Goal: Transaction & Acquisition: Book appointment/travel/reservation

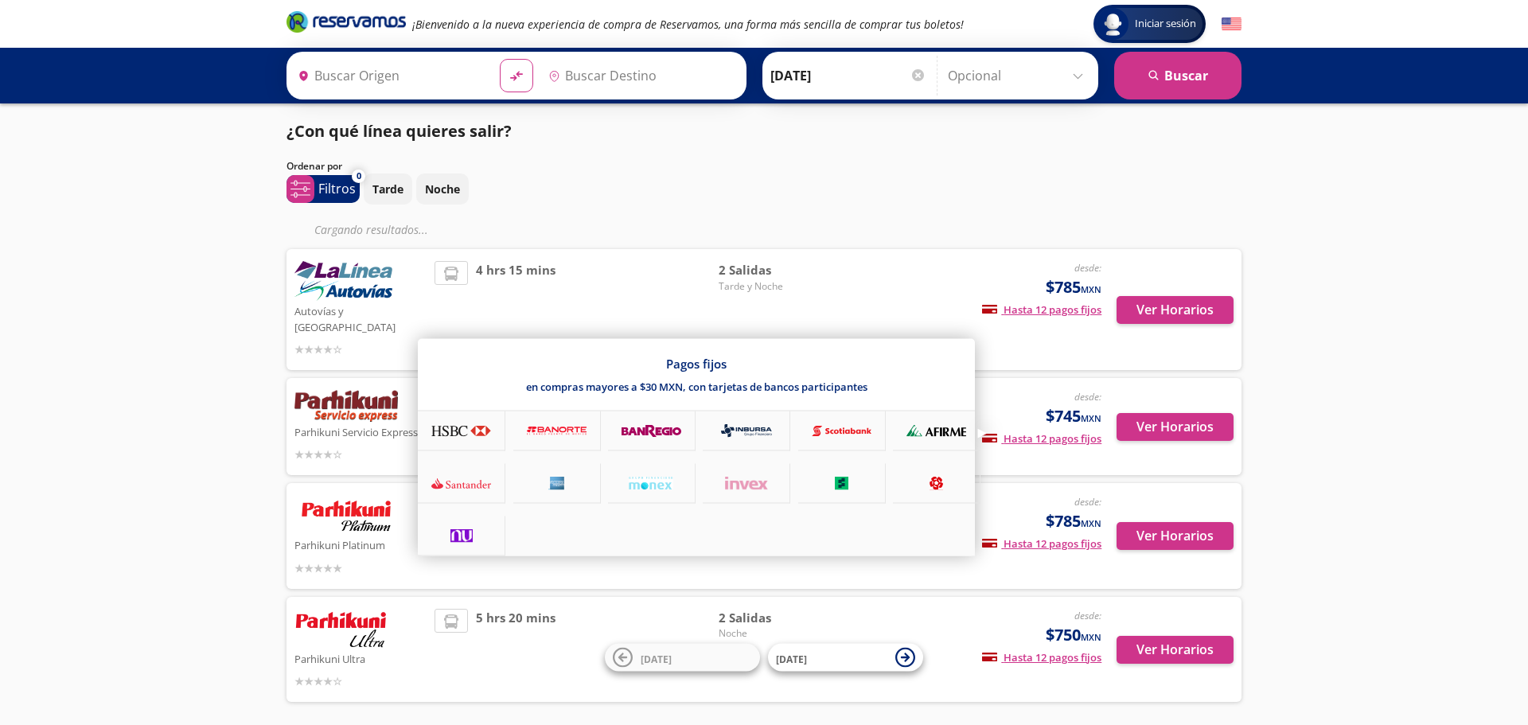
type input "[PERSON_NAME], [GEOGRAPHIC_DATA]"
type input "[GEOGRAPHIC_DATA], [GEOGRAPHIC_DATA]"
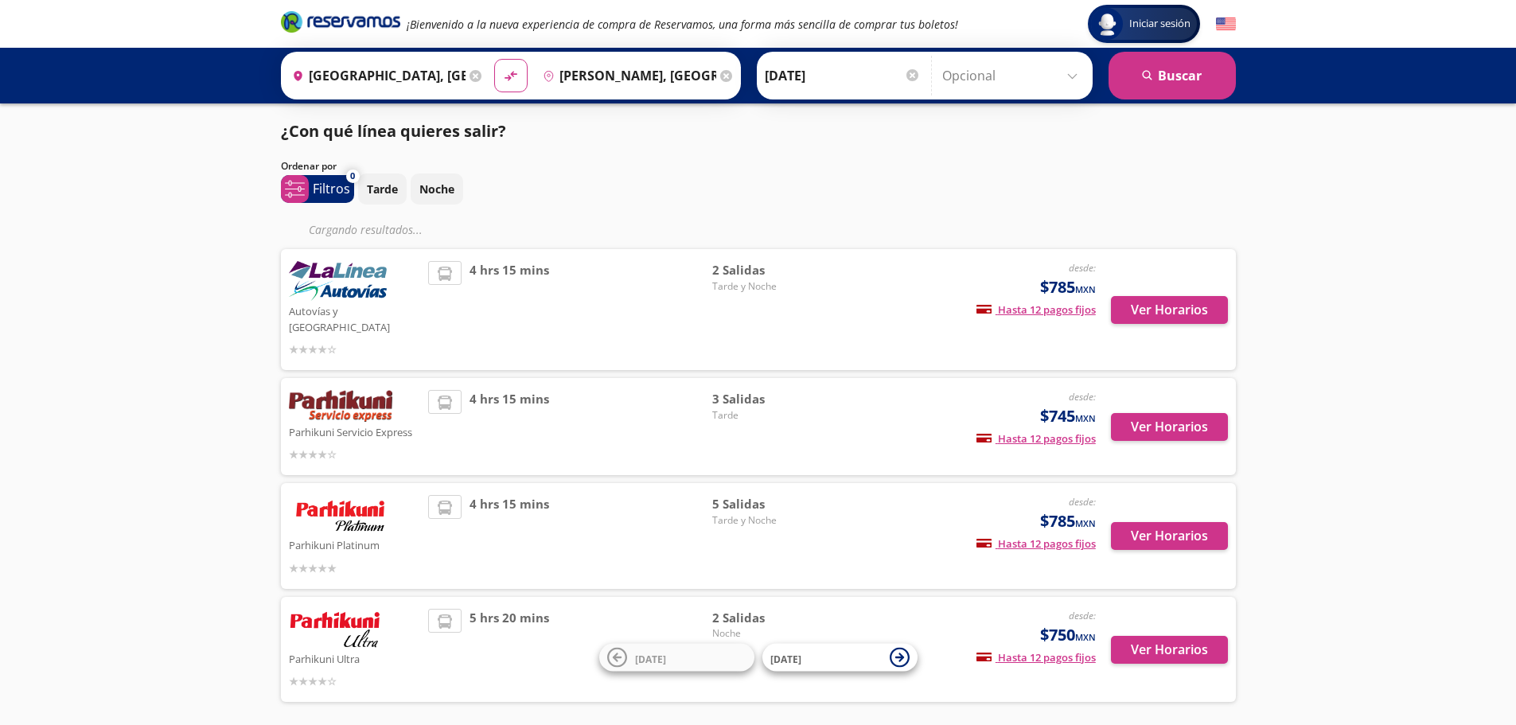
click at [354, 283] on img at bounding box center [338, 281] width 98 height 40
click at [474, 273] on span "4 hrs 15 mins" at bounding box center [510, 309] width 80 height 97
click at [1200, 312] on button "Ver Horarios" at bounding box center [1169, 310] width 117 height 28
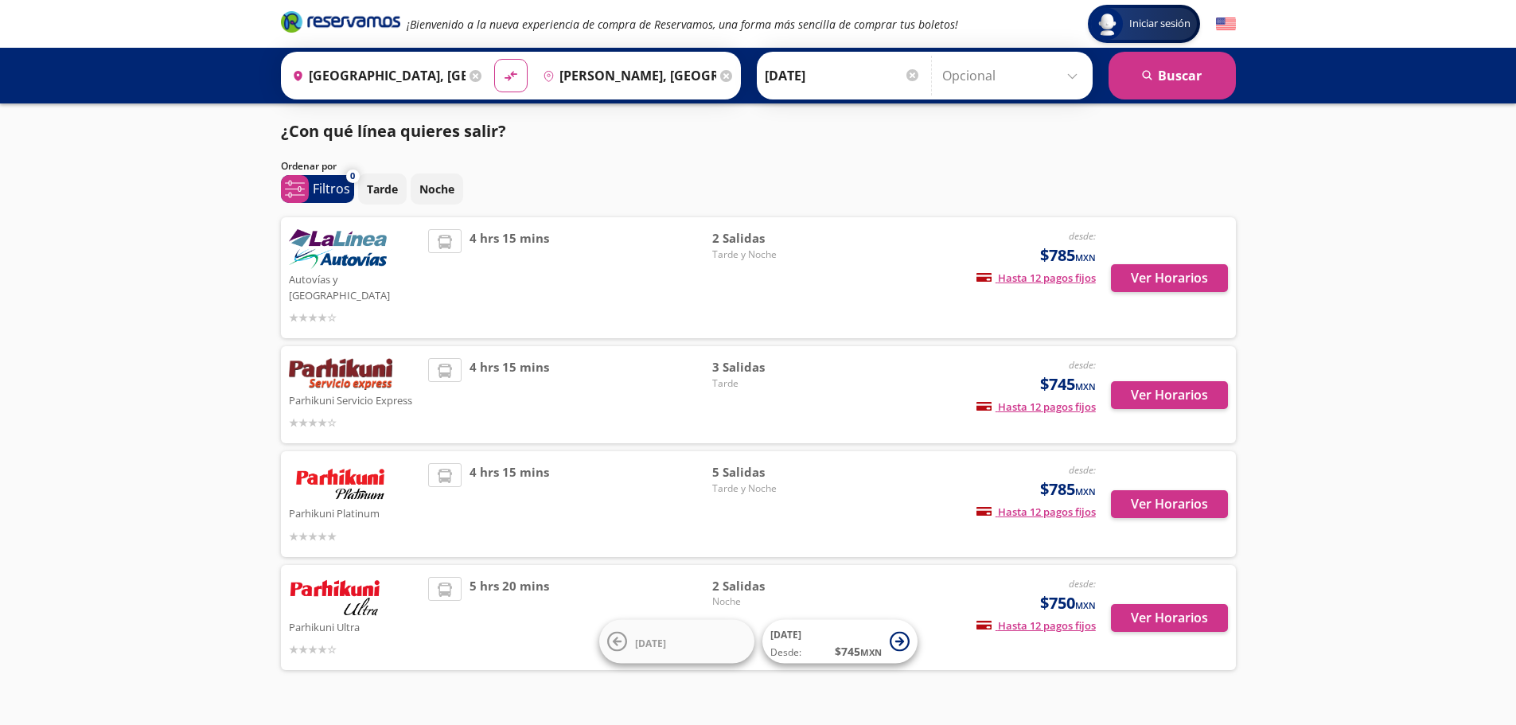
click at [373, 358] on img at bounding box center [340, 374] width 103 height 32
click at [368, 372] on img at bounding box center [340, 374] width 103 height 32
click at [1162, 381] on button "Ver Horarios" at bounding box center [1169, 395] width 117 height 28
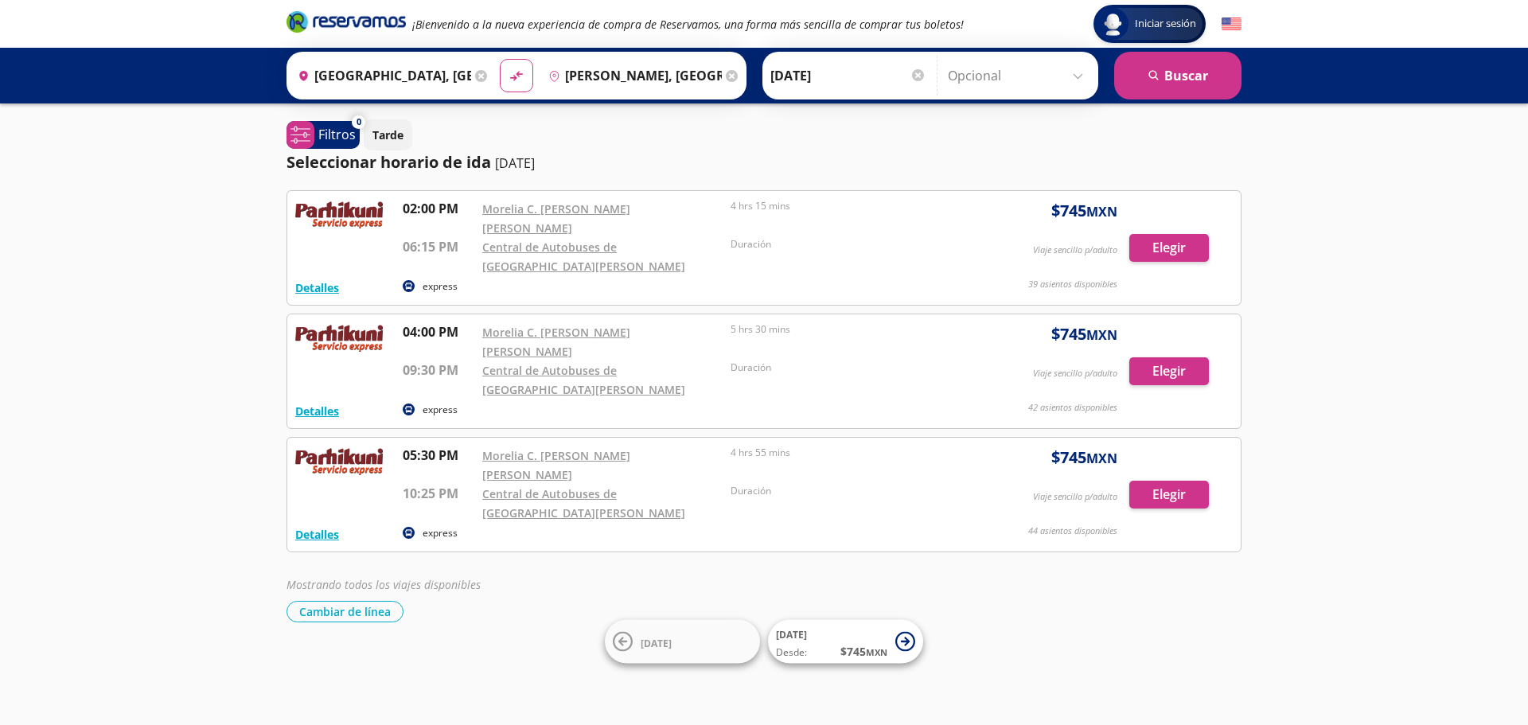
click at [810, 81] on input "[DATE]" at bounding box center [848, 76] width 156 height 40
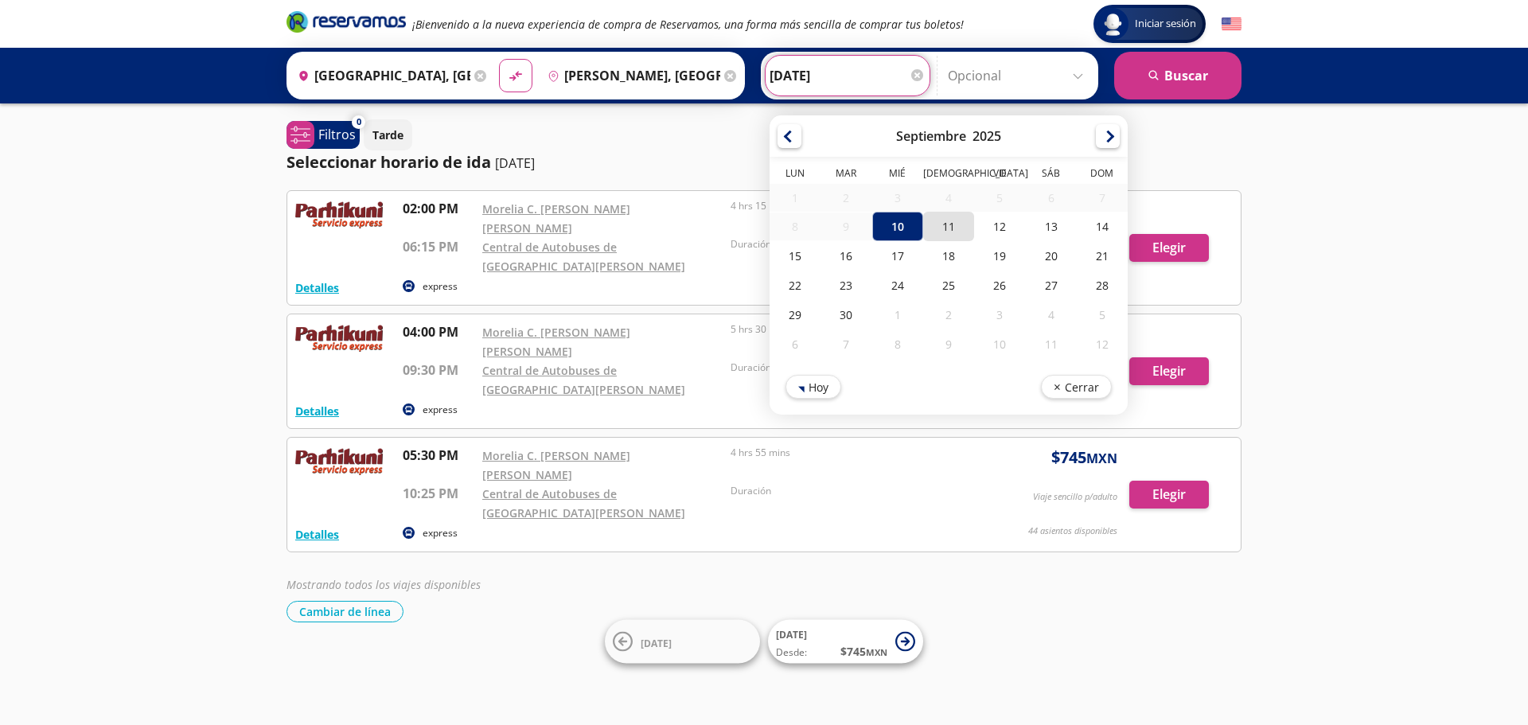
click at [936, 224] on div "11" at bounding box center [948, 226] width 51 height 29
type input "[DATE]"
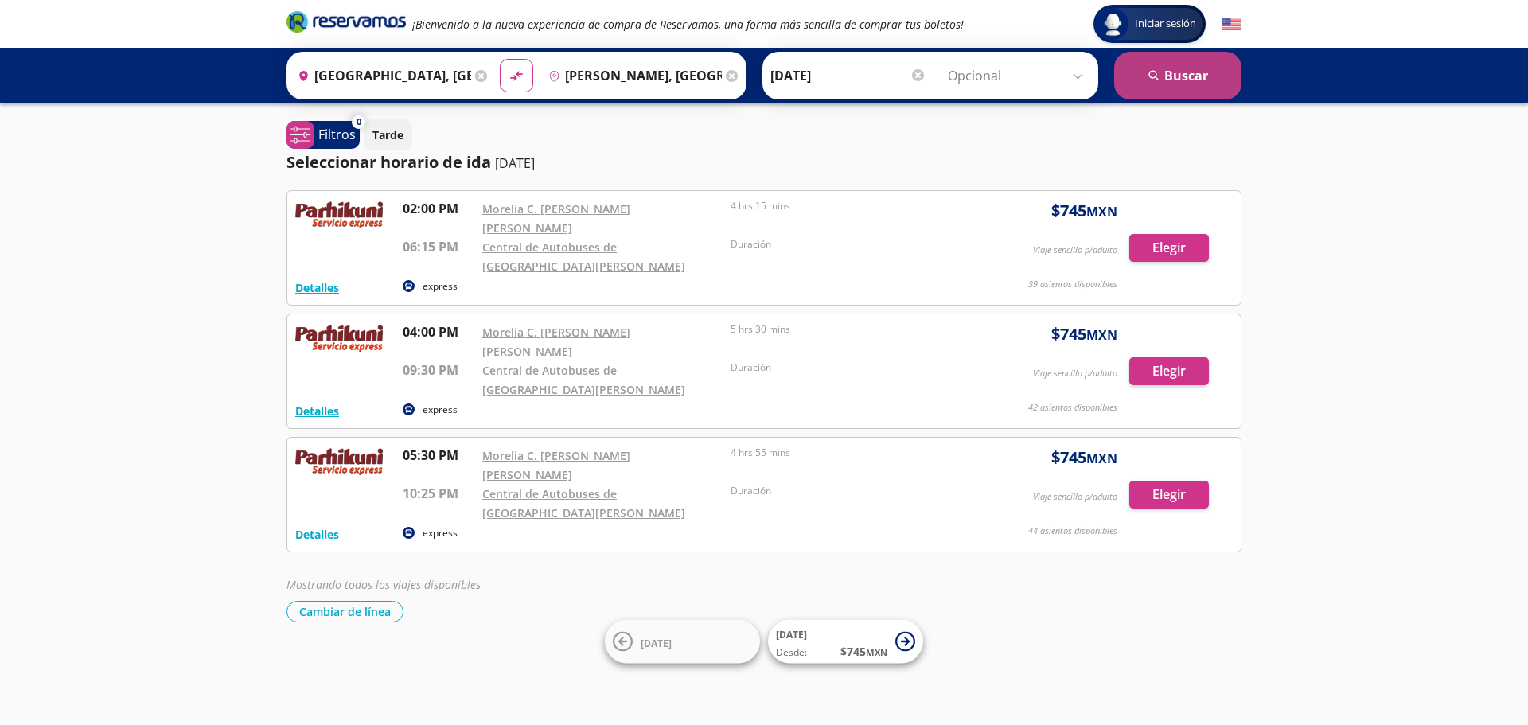
click at [1203, 72] on button "search [GEOGRAPHIC_DATA]" at bounding box center [1177, 76] width 127 height 48
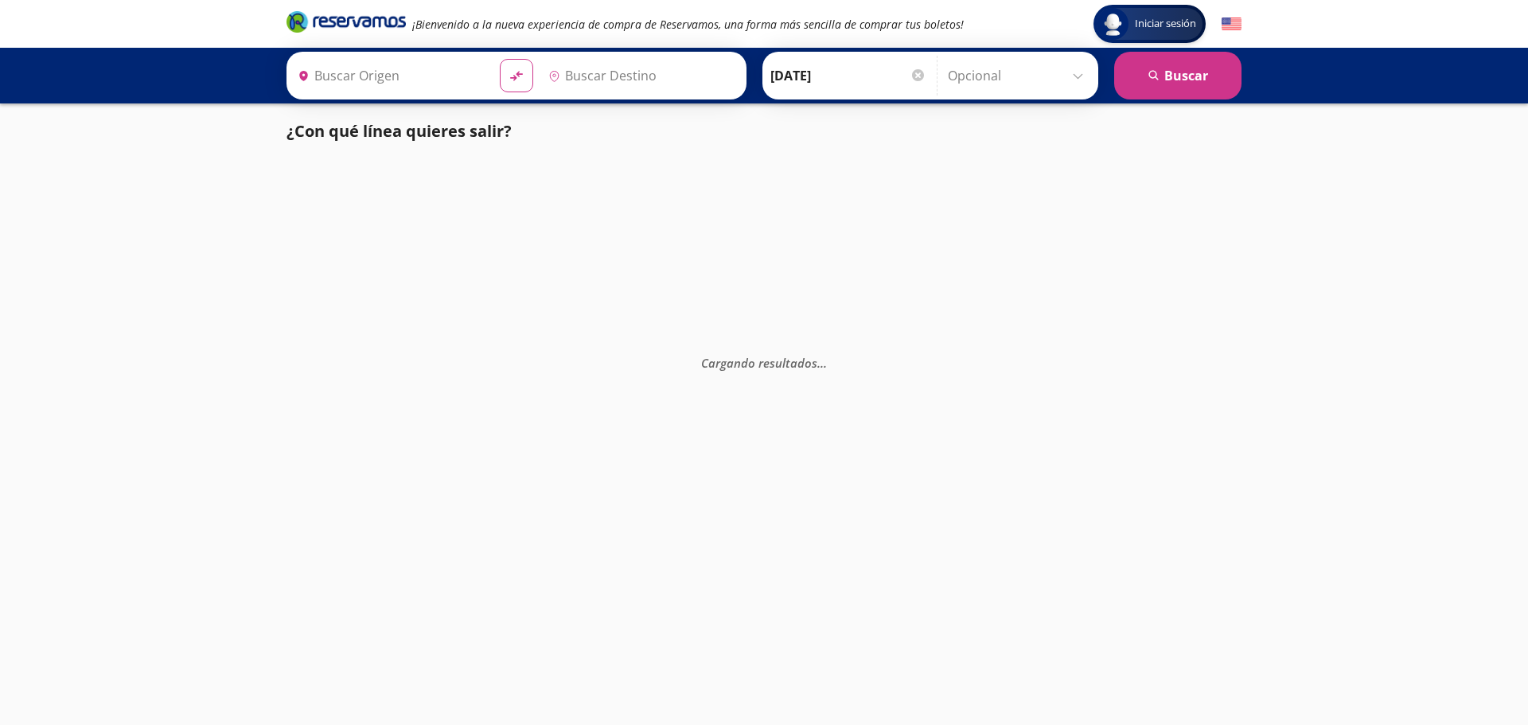
type input "[GEOGRAPHIC_DATA], [GEOGRAPHIC_DATA]"
type input "[PERSON_NAME], [GEOGRAPHIC_DATA]"
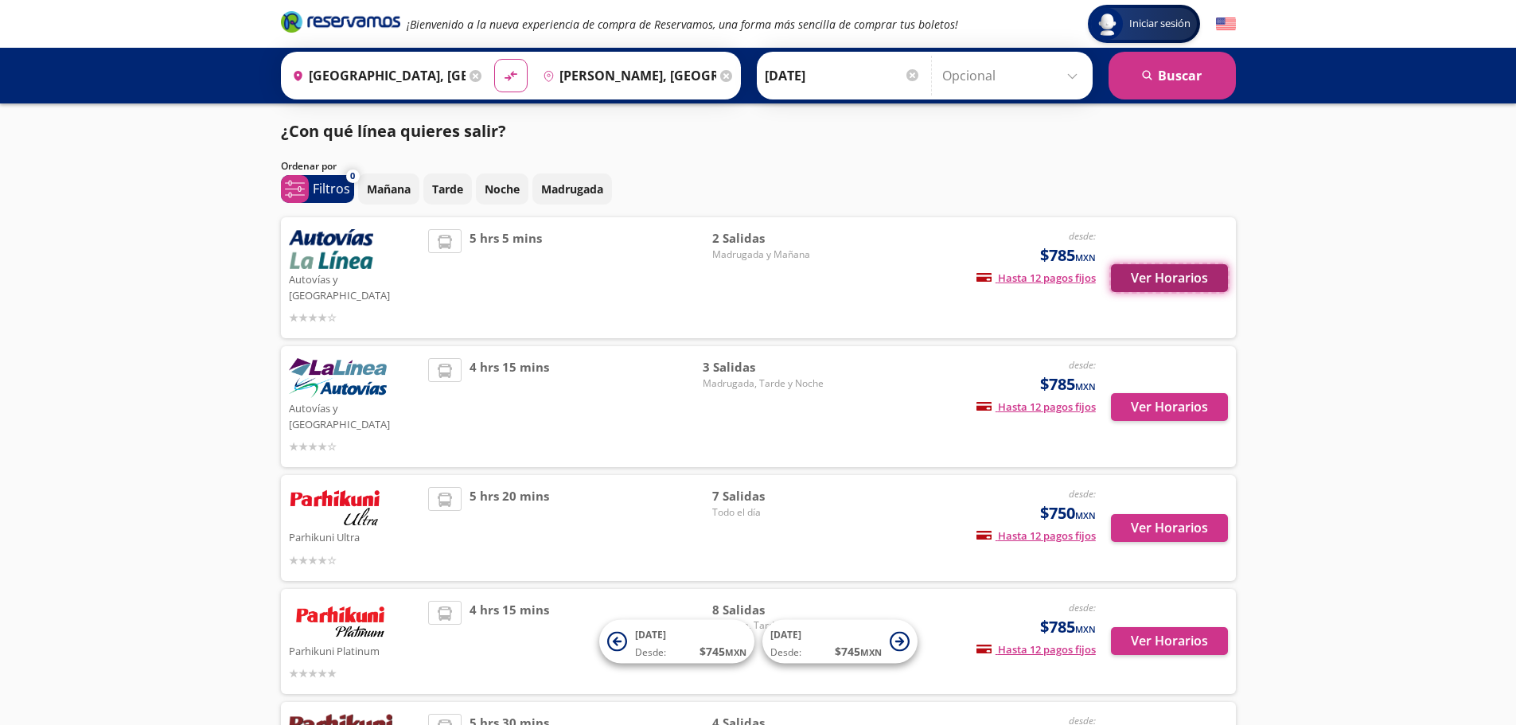
click at [1205, 275] on button "Ver Horarios" at bounding box center [1169, 278] width 117 height 28
click at [1154, 514] on button "Ver Horarios" at bounding box center [1169, 528] width 117 height 28
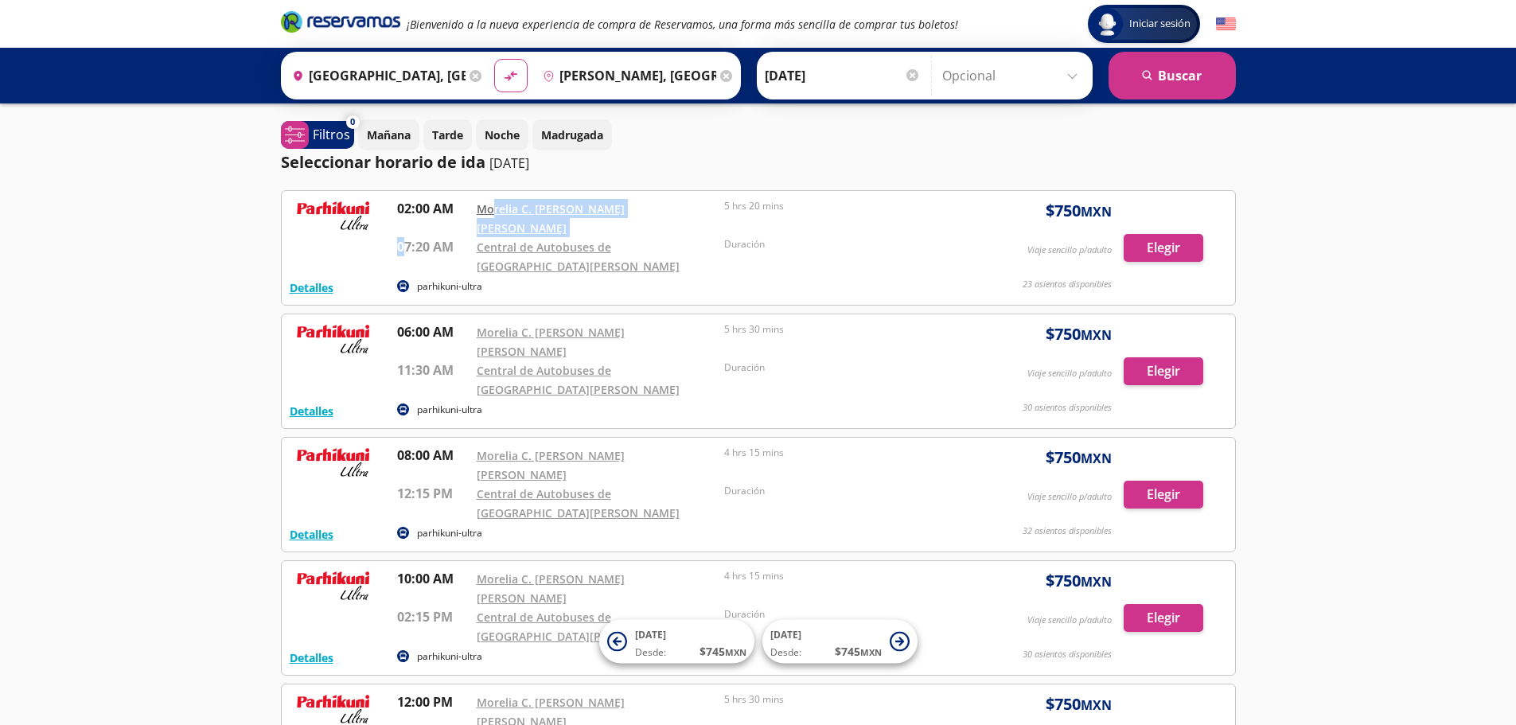
drag, startPoint x: 403, startPoint y: 228, endPoint x: 495, endPoint y: 211, distance: 93.8
click at [495, 211] on div "02:00 AM Morelia C. [PERSON_NAME] [PERSON_NAME] 07:20 AM Central de Autobuses d…" at bounding box center [680, 237] width 567 height 76
